Goal: Task Accomplishment & Management: Complete application form

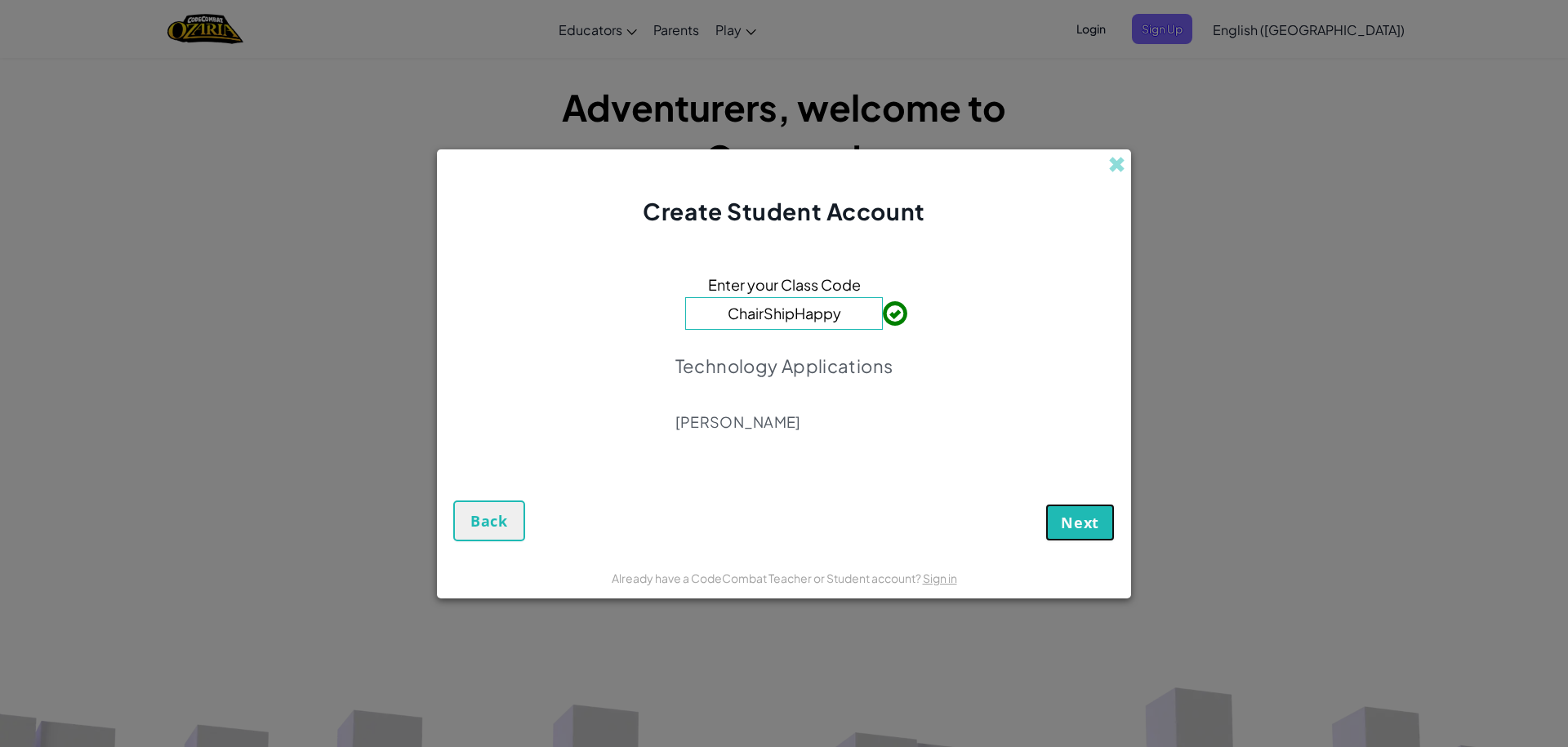
click at [1097, 527] on span "Next" at bounding box center [1079, 522] width 39 height 20
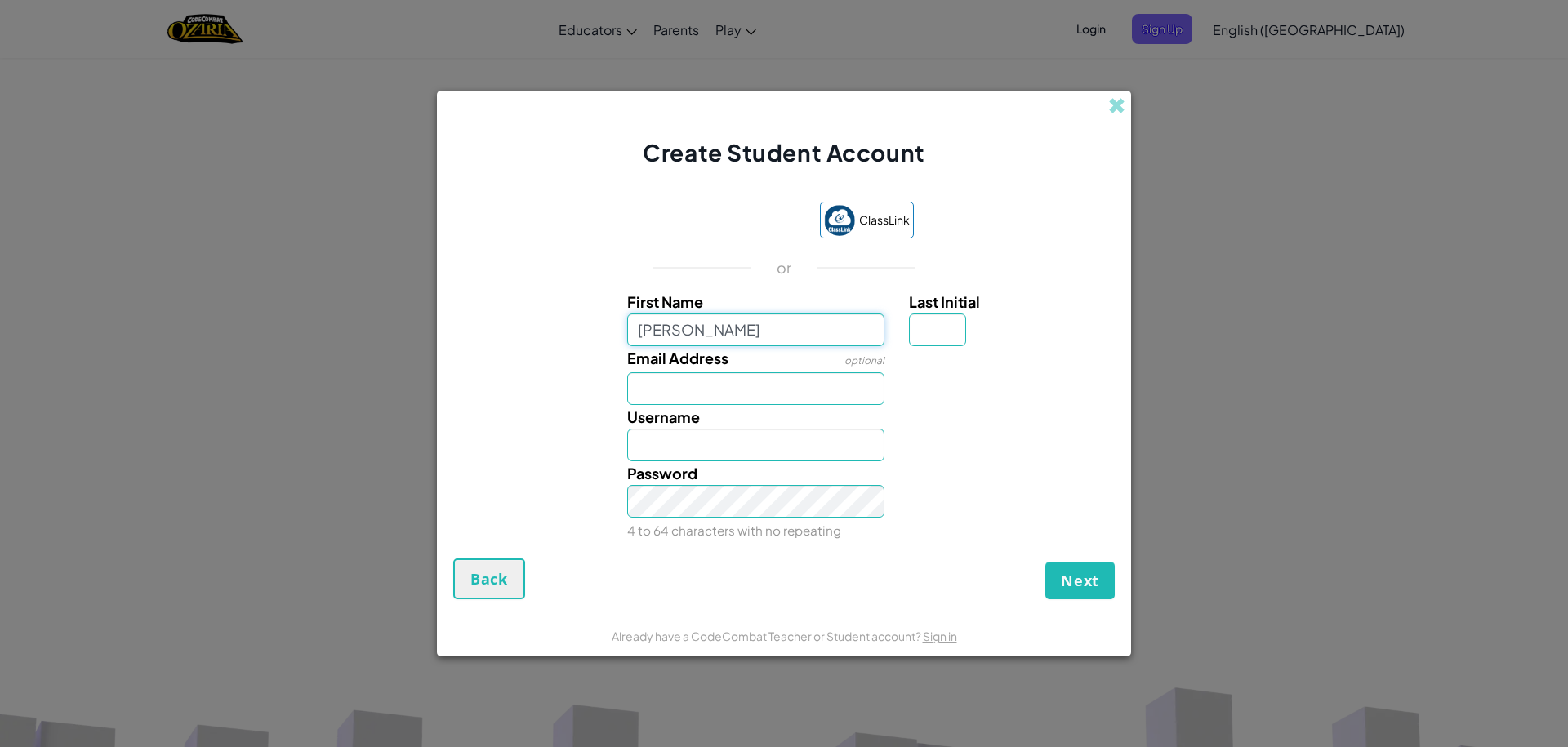
type input "[PERSON_NAME]"
click at [785, 358] on div "Email Address optional" at bounding box center [757, 375] width 283 height 58
click at [1083, 580] on span "Next" at bounding box center [1079, 581] width 39 height 20
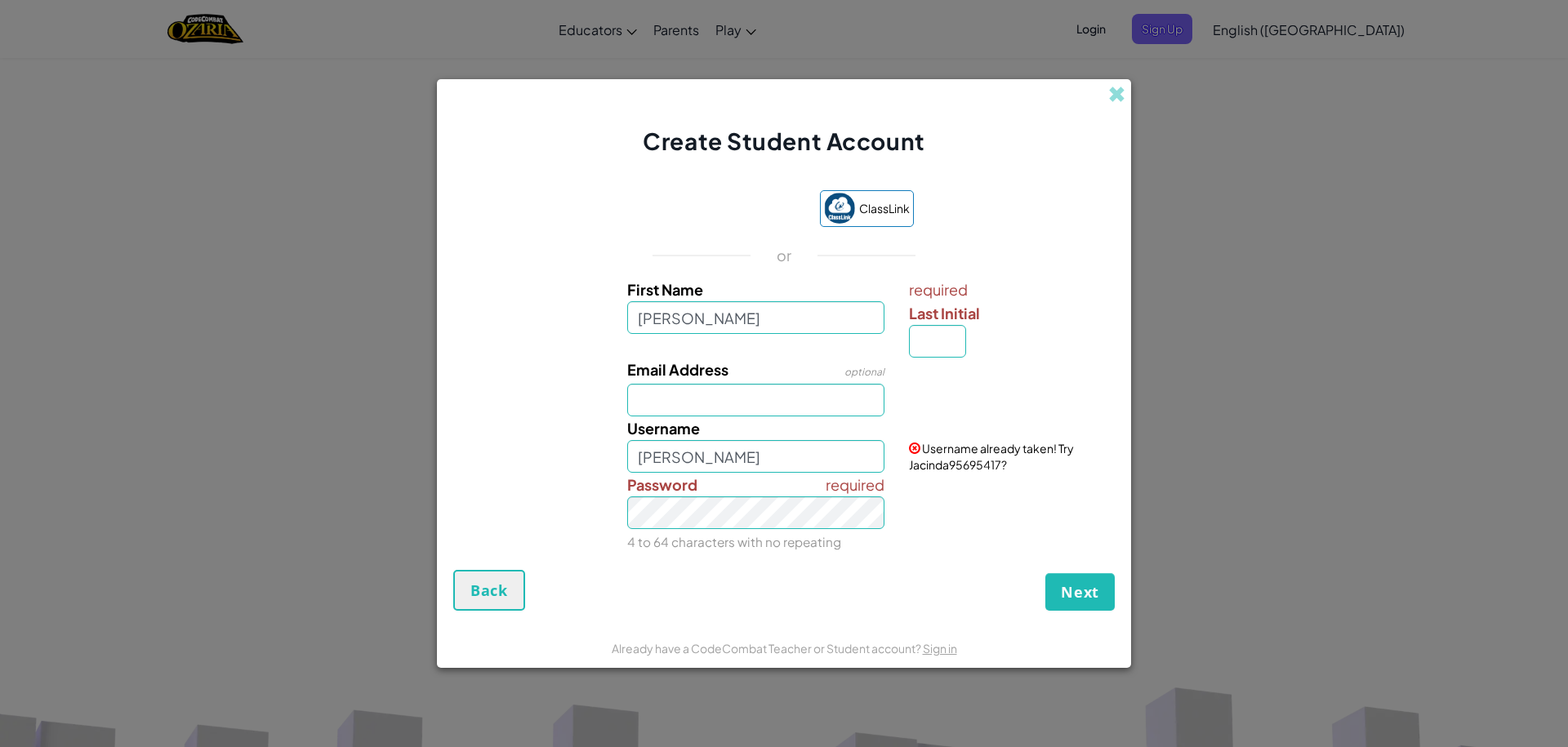
drag, startPoint x: 990, startPoint y: 432, endPoint x: 990, endPoint y: 443, distance: 11.0
click at [990, 443] on div "Username already taken! Try Jacinda95695417?" at bounding box center [1009, 444] width 227 height 56
click at [990, 450] on span "Username already taken! Try Jacinda95695417?" at bounding box center [991, 456] width 165 height 31
click at [494, 599] on span "Back" at bounding box center [489, 591] width 38 height 20
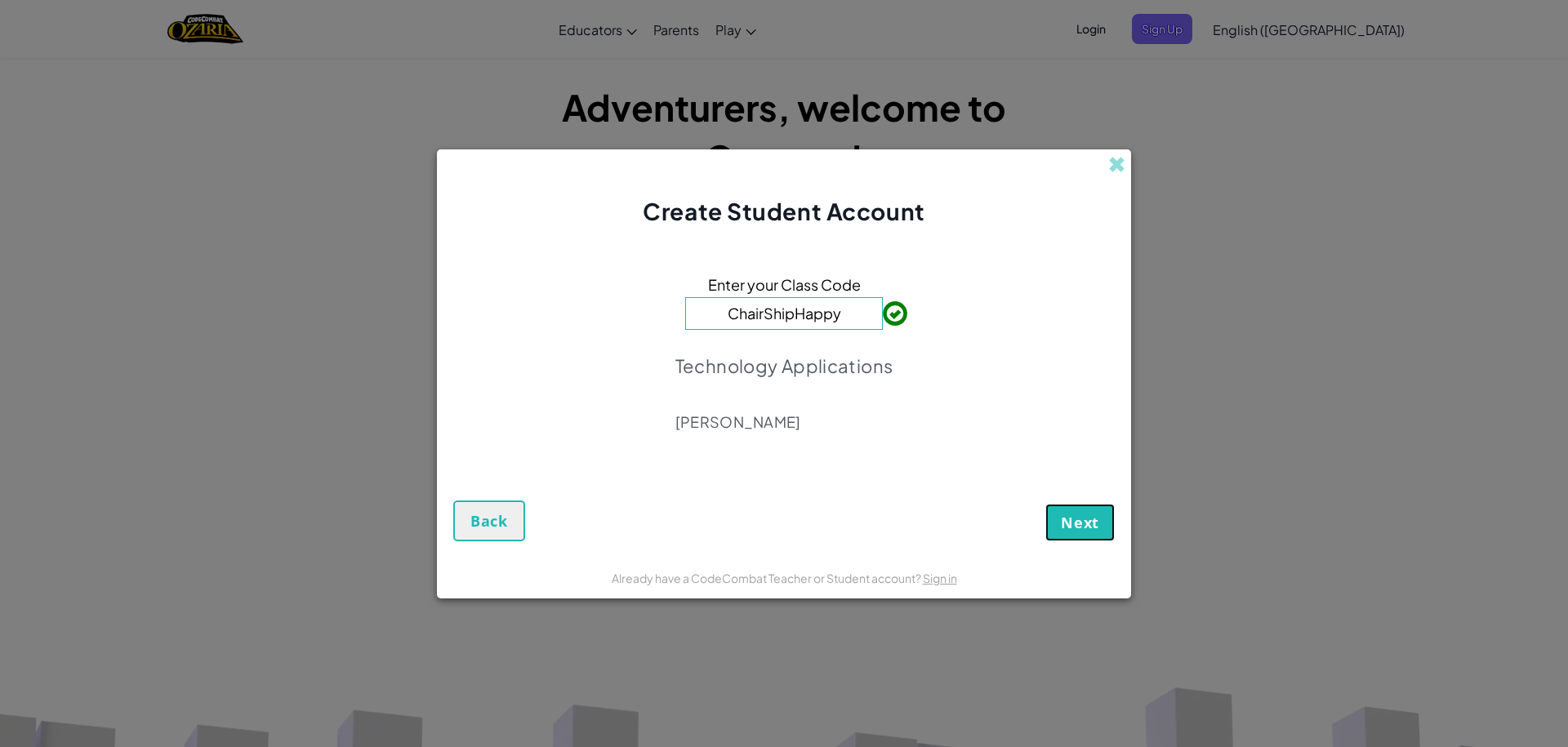
click at [1090, 539] on button "Next" at bounding box center [1080, 522] width 69 height 38
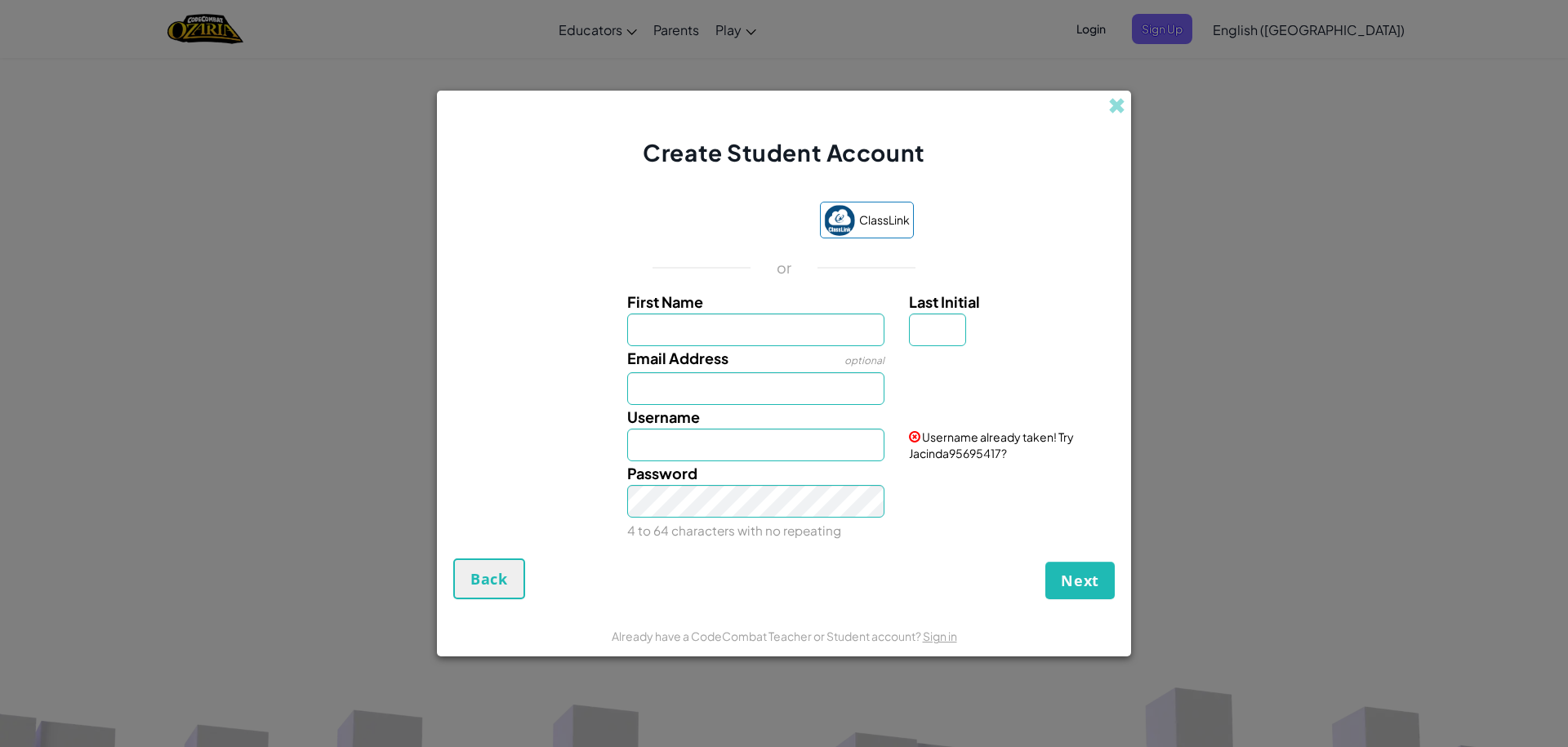
click at [1113, 91] on div "Create Student Account" at bounding box center [784, 130] width 694 height 78
click at [1124, 107] on span at bounding box center [1116, 105] width 17 height 17
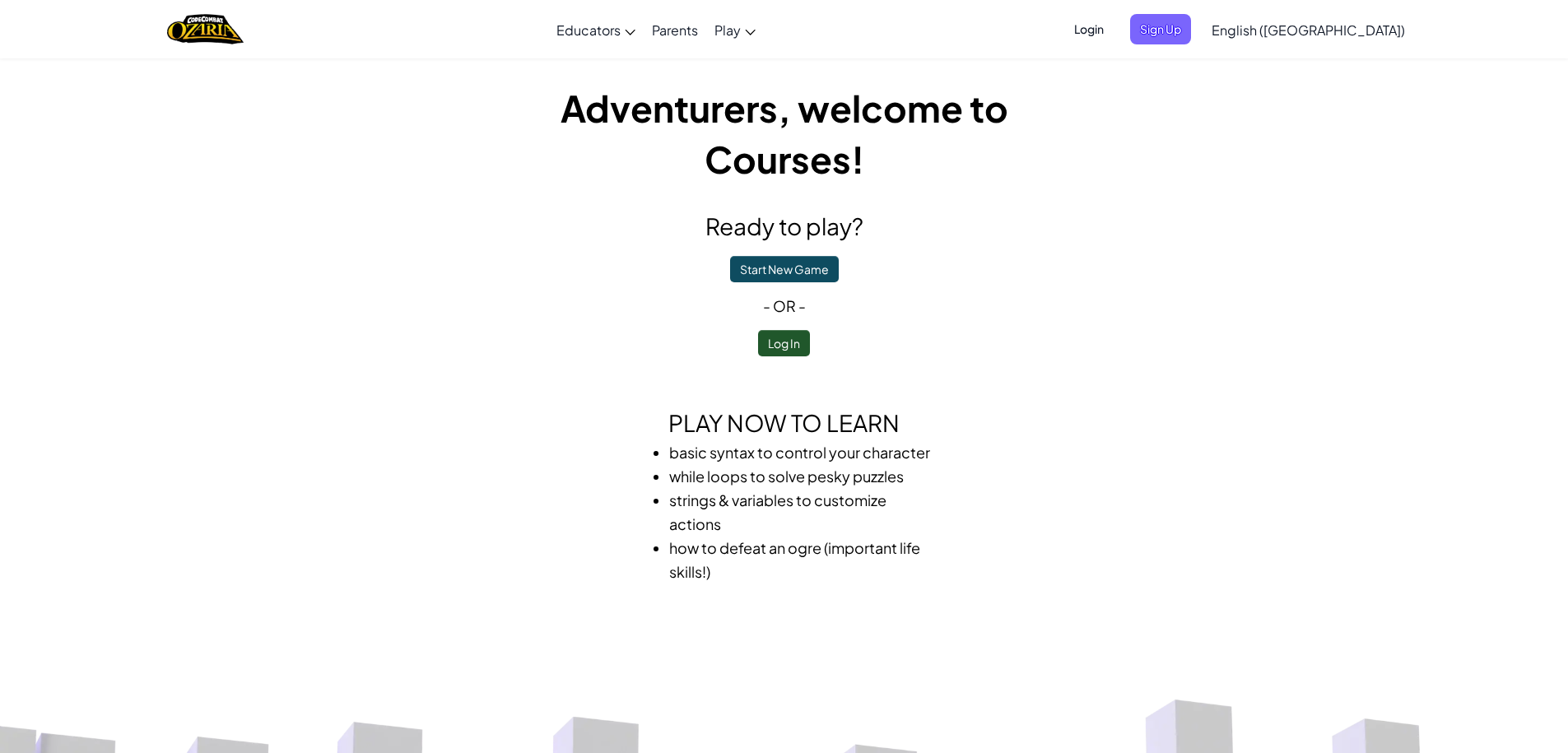
click at [1113, 21] on span "Login" at bounding box center [1089, 29] width 50 height 31
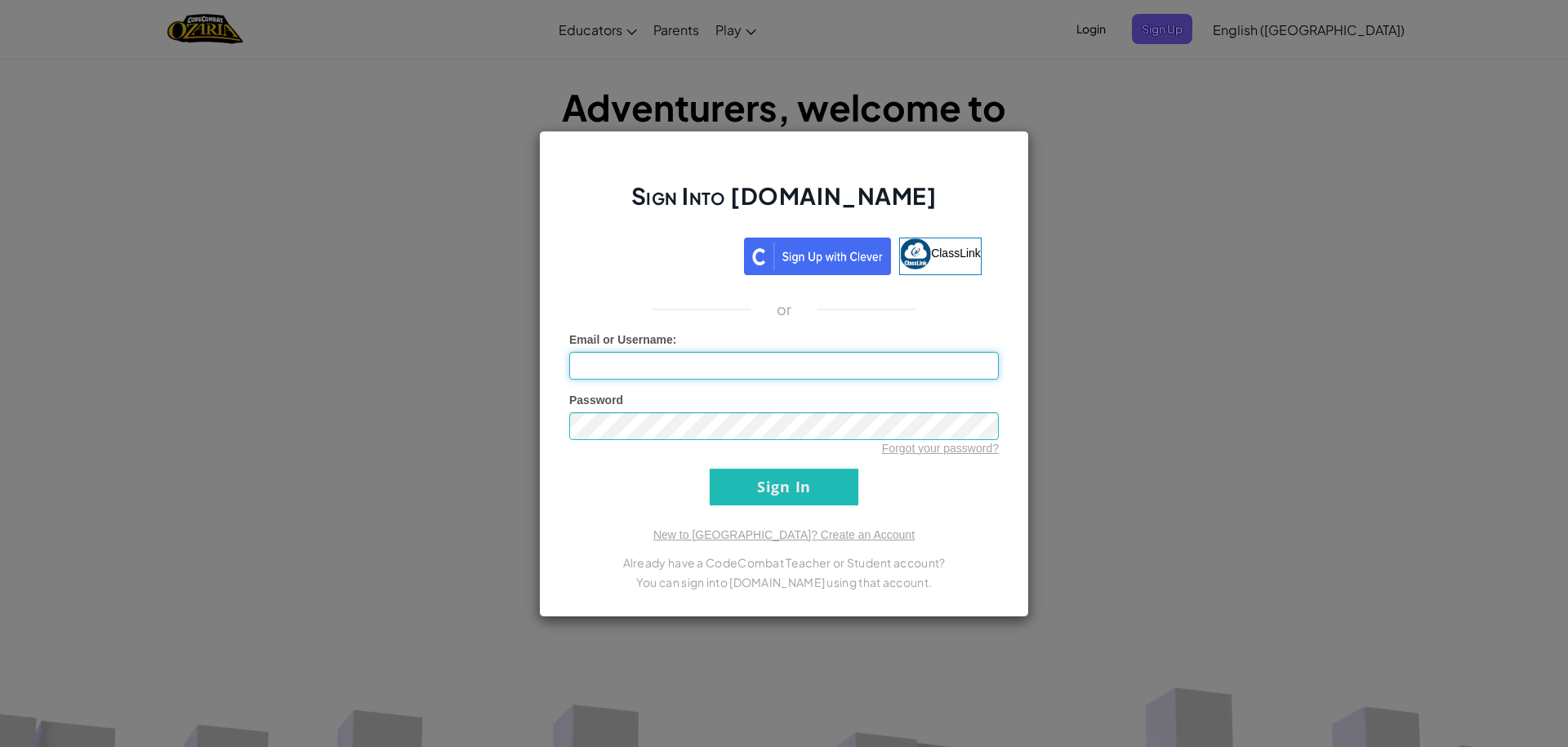
click at [859, 369] on input "Email or Username :" at bounding box center [784, 366] width 429 height 28
click at [709, 469] on input "Sign In" at bounding box center [784, 487] width 148 height 37
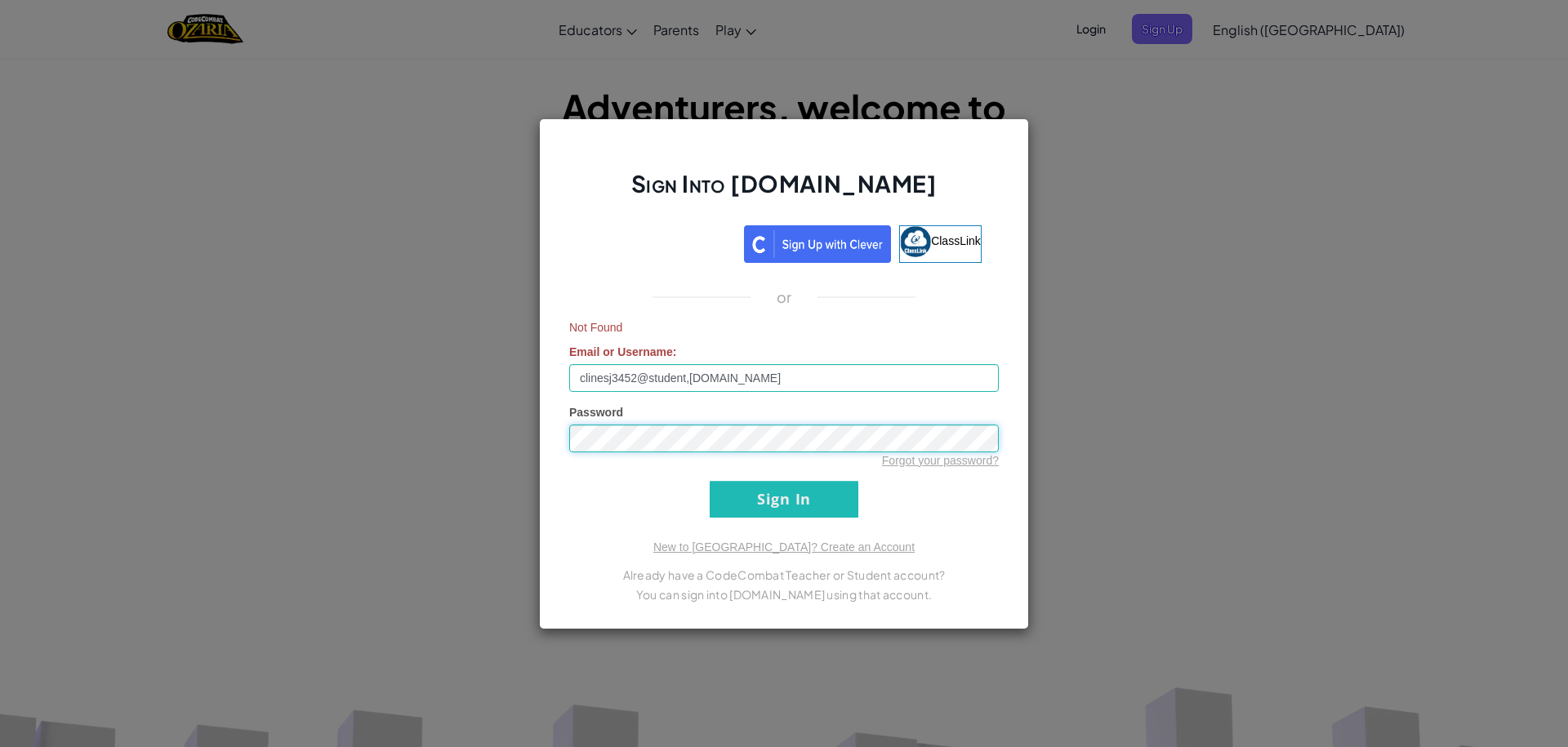
click at [709, 481] on input "Sign In" at bounding box center [784, 499] width 148 height 37
click at [777, 377] on input "clinesj3452@student,[DOMAIN_NAME]" at bounding box center [784, 378] width 429 height 28
type input "c"
type input "[EMAIL_ADDRESS][DOMAIN_NAME]"
click at [709, 481] on input "Sign In" at bounding box center [784, 499] width 148 height 37
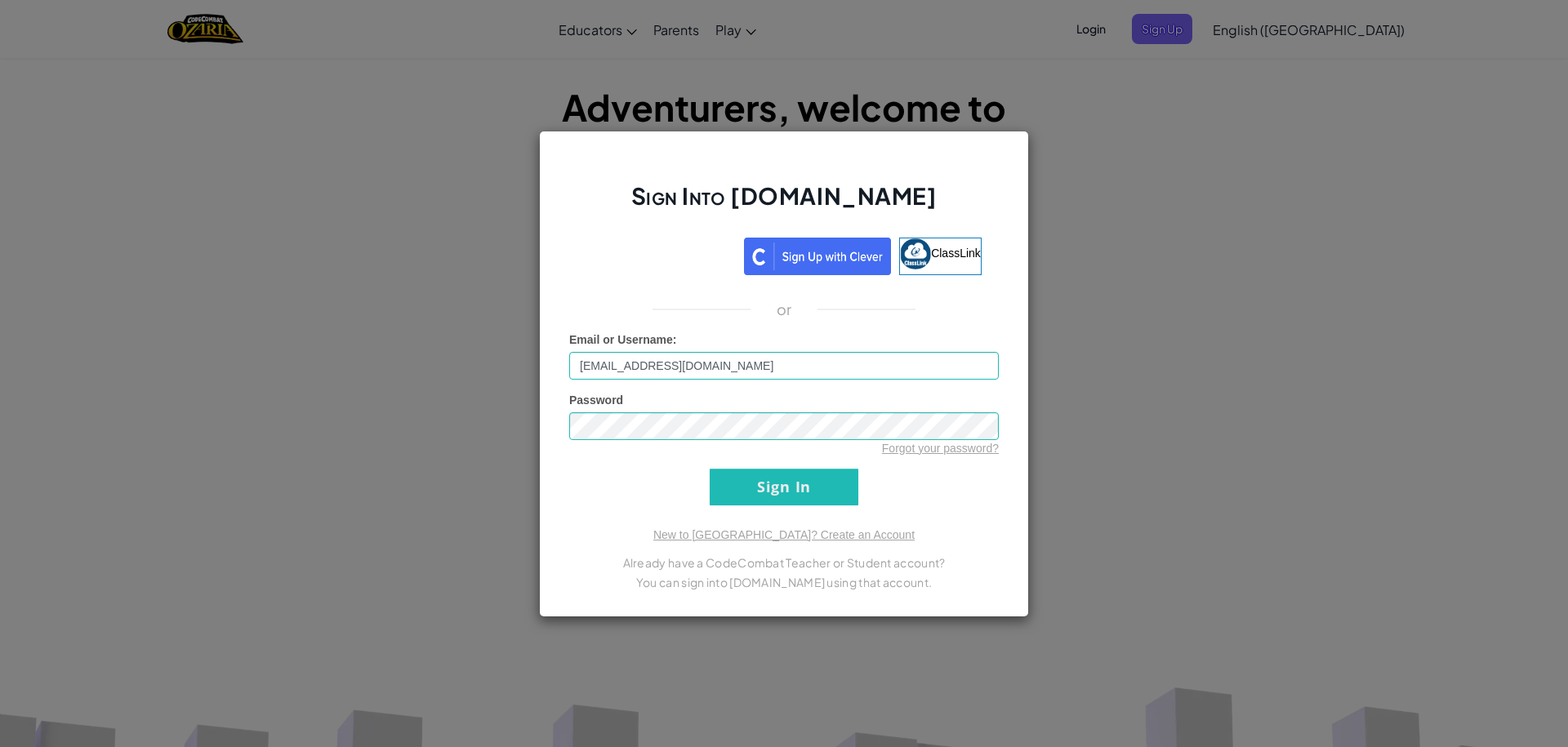
click at [863, 467] on form "Email or Username : [EMAIL_ADDRESS][DOMAIN_NAME] Password Forgot your password?…" at bounding box center [784, 419] width 429 height 174
